Goal: Go to known website: Go to known website

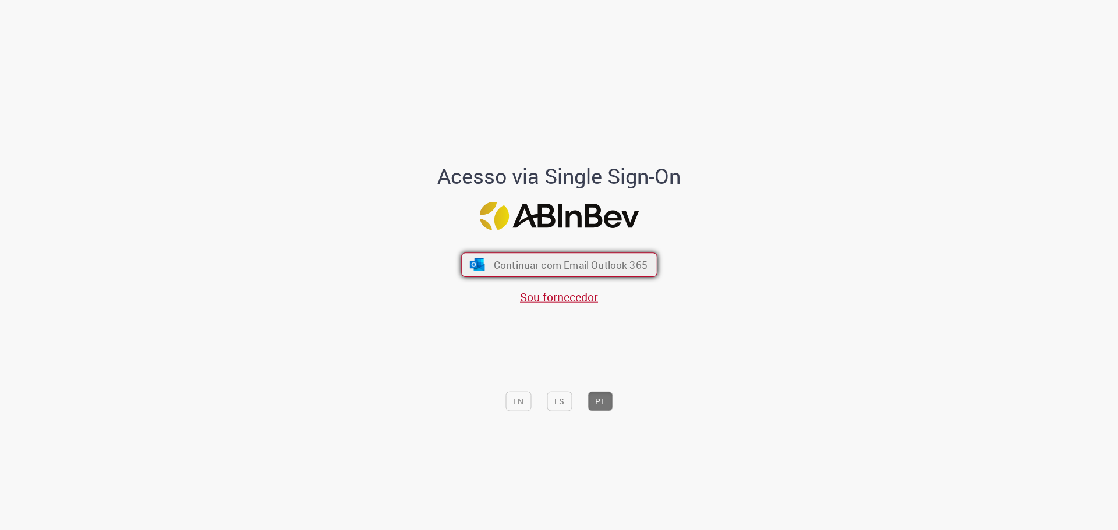
click at [522, 262] on span "Continuar com Email Outlook 365" at bounding box center [570, 264] width 154 height 13
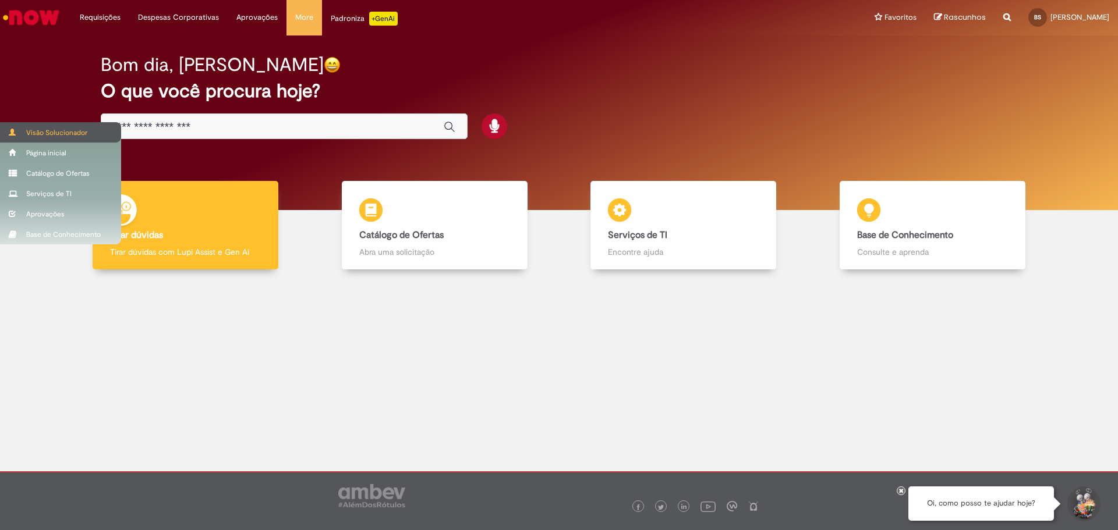
click at [11, 129] on span at bounding box center [13, 132] width 9 height 7
